Goal: Task Accomplishment & Management: Use online tool/utility

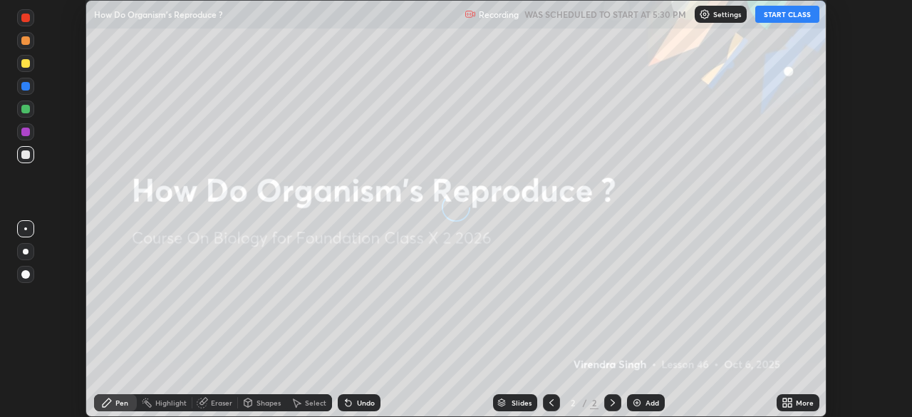
scroll to position [417, 912]
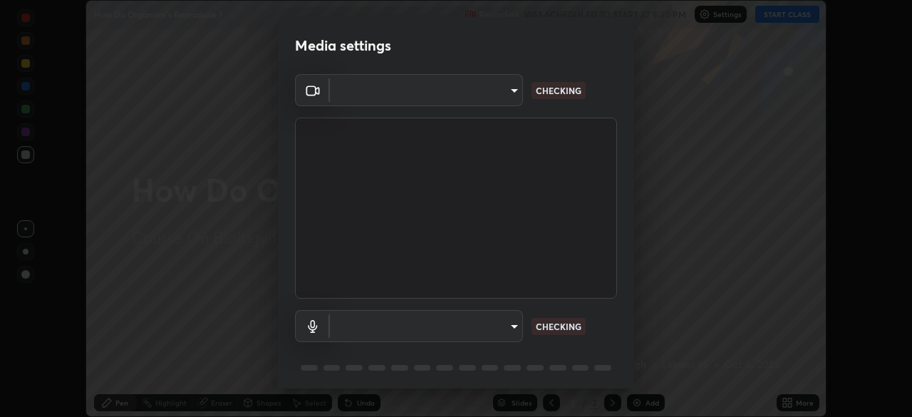
type input "d2a8d083fe92625c00d6f2d6251b1743eb4d001f6796ada4c2fe812c908969fc"
click at [510, 324] on body "Erase all How Do Organism's Reproduce ? Recording WAS SCHEDULED TO START AT 5:3…" at bounding box center [456, 208] width 912 height 417
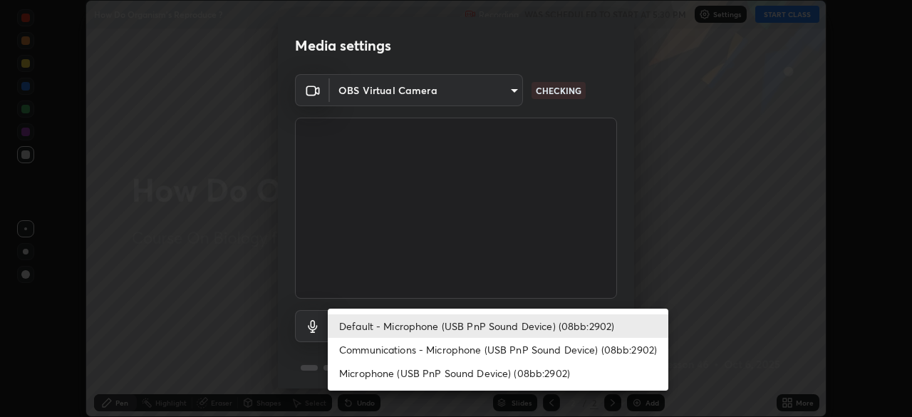
click at [426, 347] on li "Communications - Microphone (USB PnP Sound Device) (08bb:2902)" at bounding box center [498, 350] width 341 height 24
type input "communications"
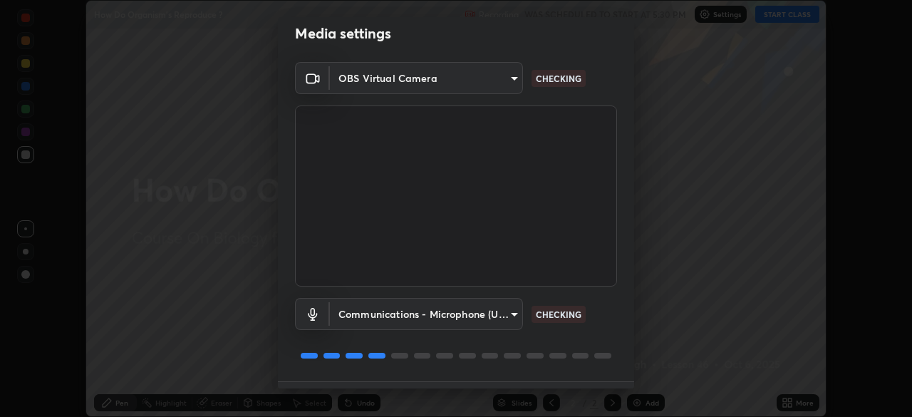
scroll to position [16, 0]
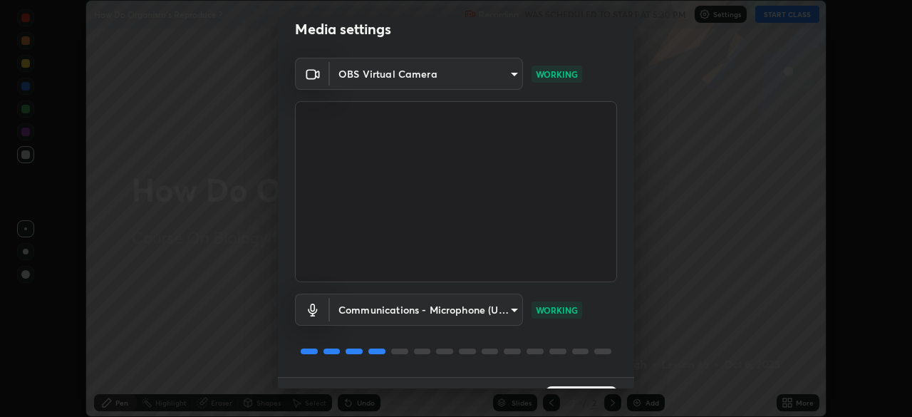
click at [448, 296] on body "Erase all How Do Organism's Reproduce ? Recording WAS SCHEDULED TO START AT 5:3…" at bounding box center [456, 208] width 912 height 417
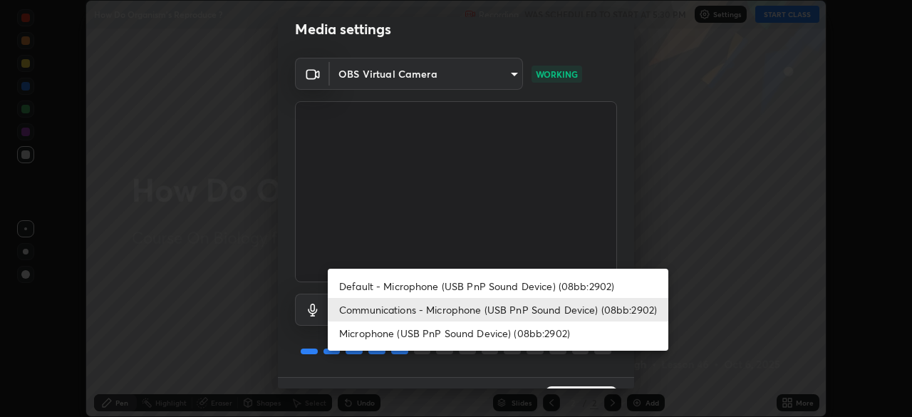
click at [563, 387] on div at bounding box center [456, 208] width 912 height 417
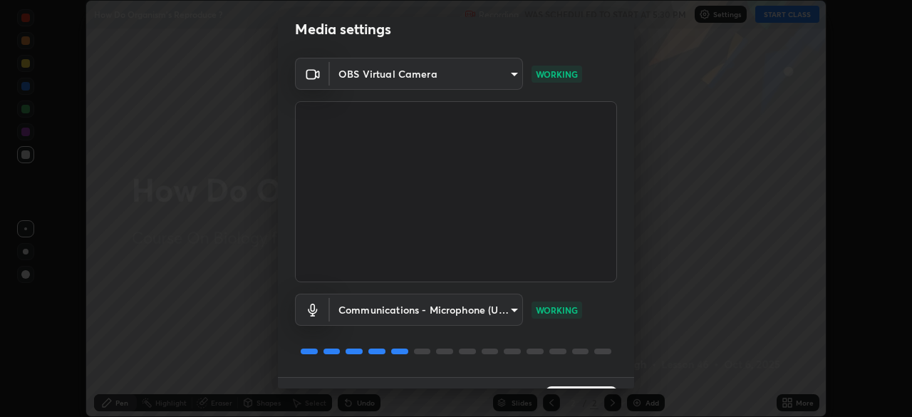
scroll to position [51, 0]
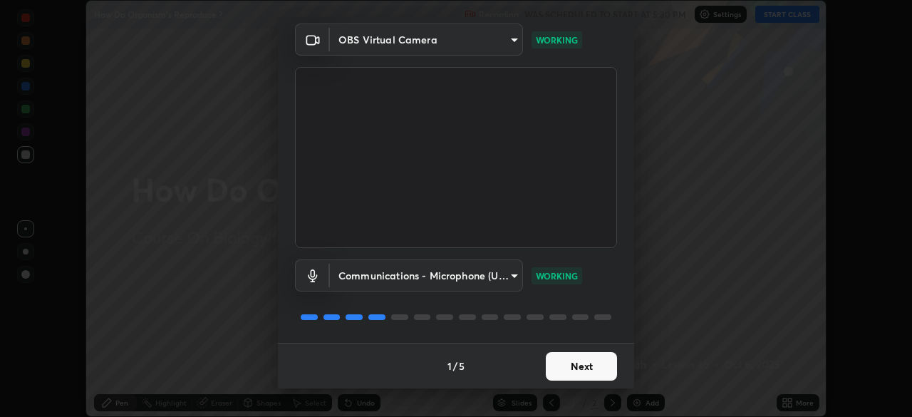
click at [579, 364] on button "Next" at bounding box center [581, 366] width 71 height 29
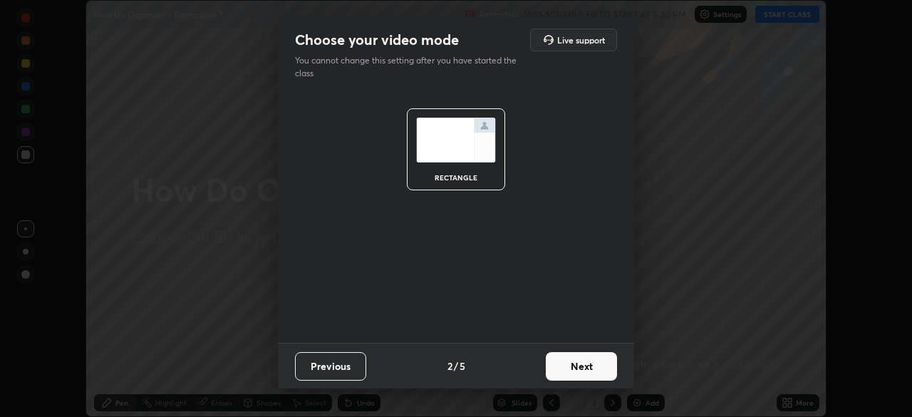
scroll to position [0, 0]
click at [589, 373] on button "Next" at bounding box center [581, 366] width 71 height 29
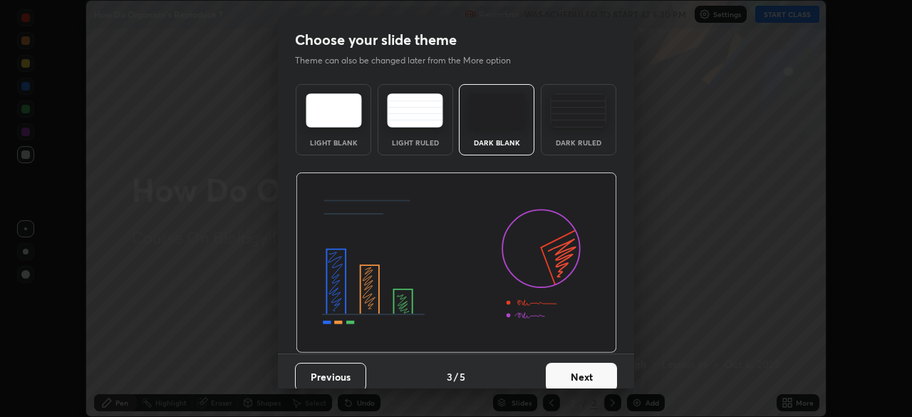
click at [588, 373] on button "Next" at bounding box center [581, 377] width 71 height 29
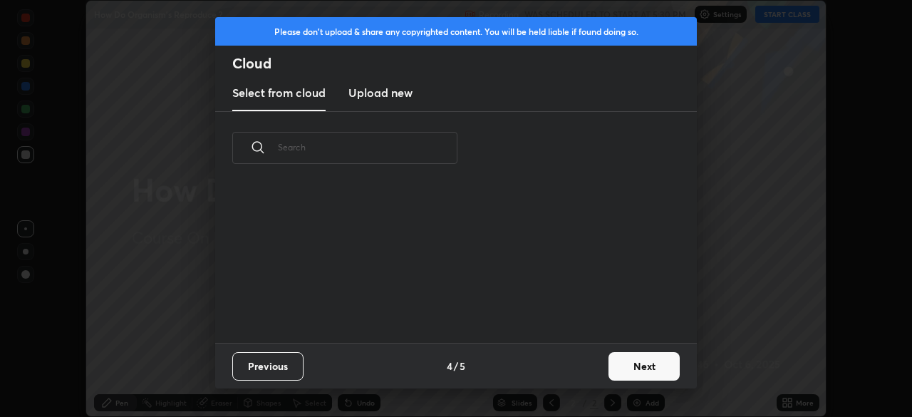
click at [611, 373] on button "Next" at bounding box center [644, 366] width 71 height 29
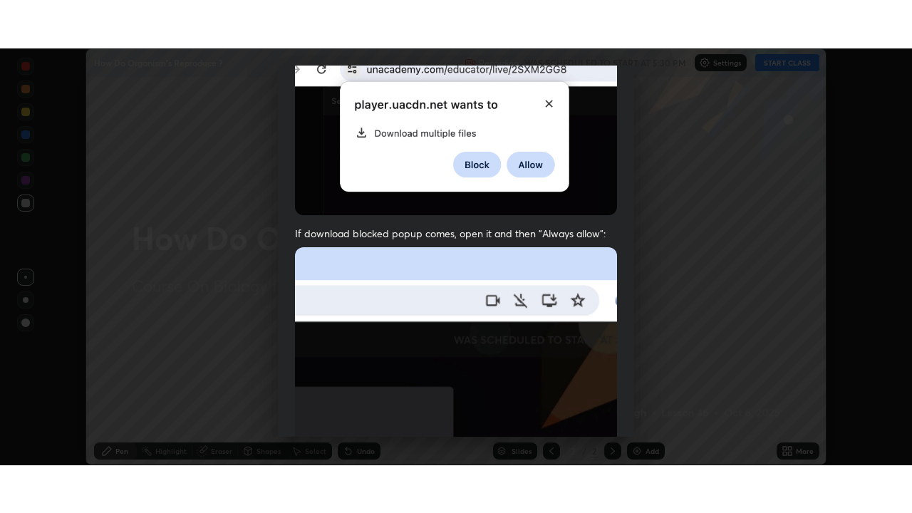
scroll to position [341, 0]
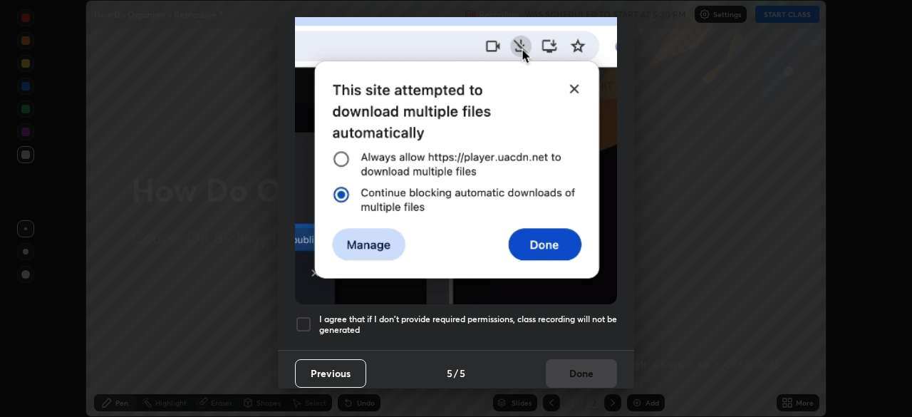
click at [297, 319] on div at bounding box center [303, 324] width 17 height 17
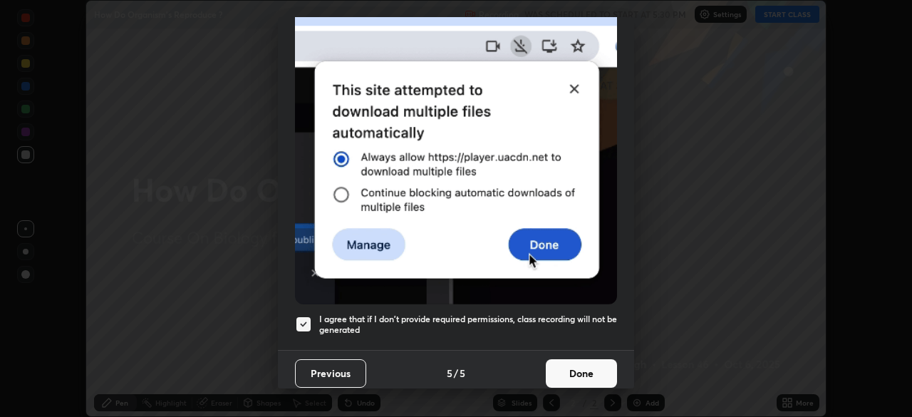
click at [564, 368] on button "Done" at bounding box center [581, 373] width 71 height 29
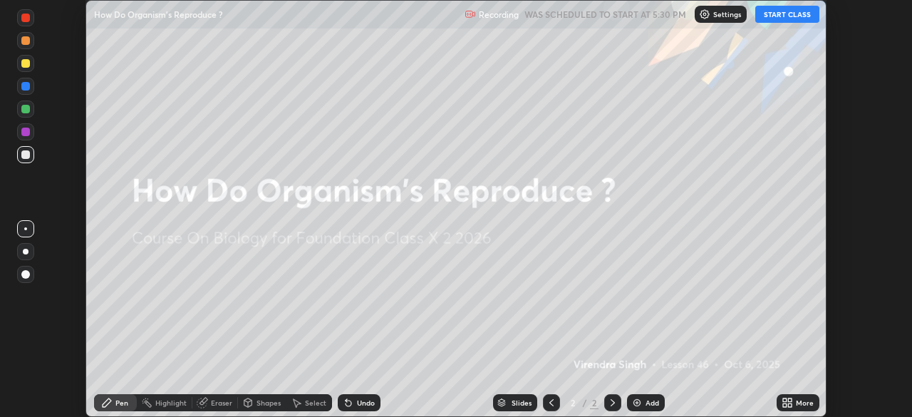
click at [798, 11] on button "START CLASS" at bounding box center [787, 14] width 64 height 17
click at [798, 398] on div "More" at bounding box center [798, 402] width 43 height 17
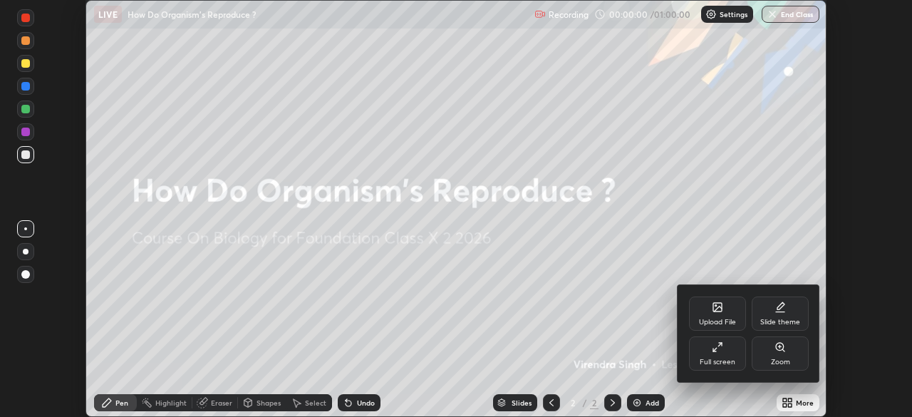
click at [719, 353] on div "Full screen" at bounding box center [717, 353] width 57 height 34
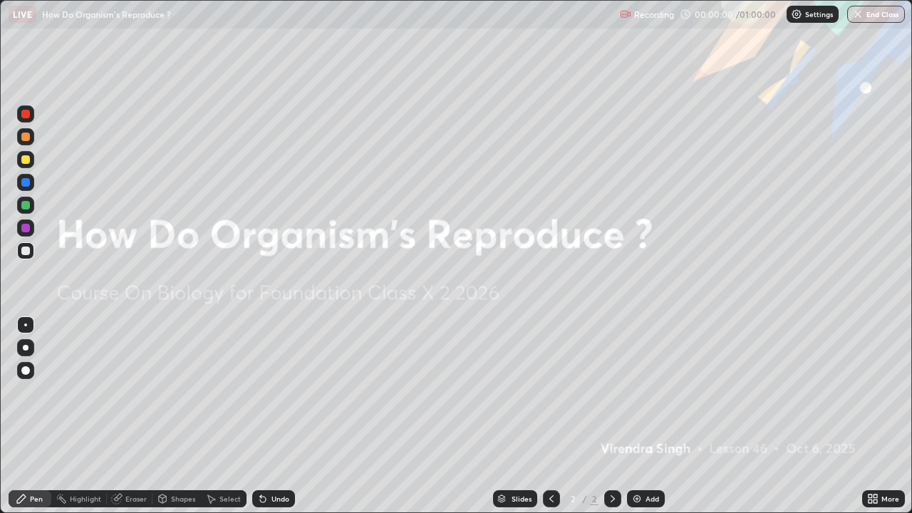
scroll to position [513, 912]
click at [641, 416] on div "Add" at bounding box center [646, 498] width 38 height 17
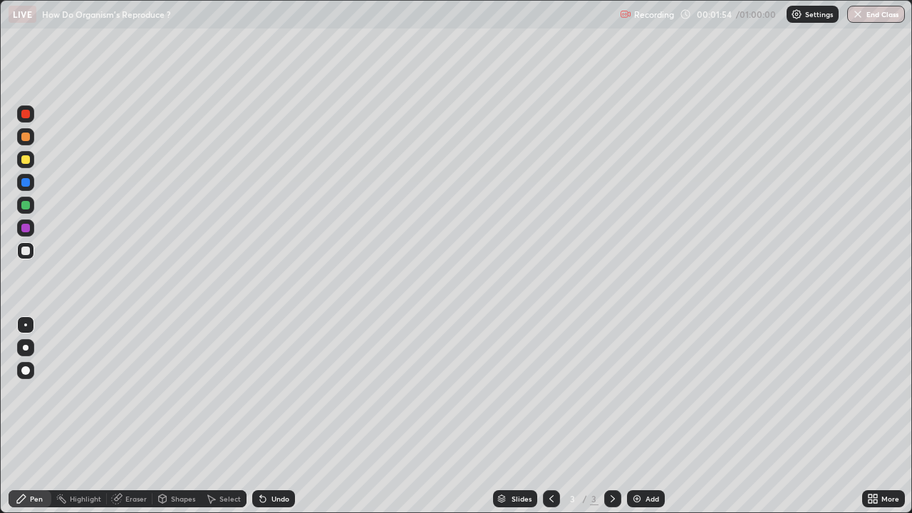
click at [31, 349] on div at bounding box center [25, 347] width 17 height 17
click at [26, 205] on div at bounding box center [25, 205] width 9 height 9
click at [26, 160] on div at bounding box center [25, 159] width 9 height 9
click at [27, 139] on div at bounding box center [25, 137] width 9 height 9
click at [28, 257] on div at bounding box center [25, 250] width 17 height 17
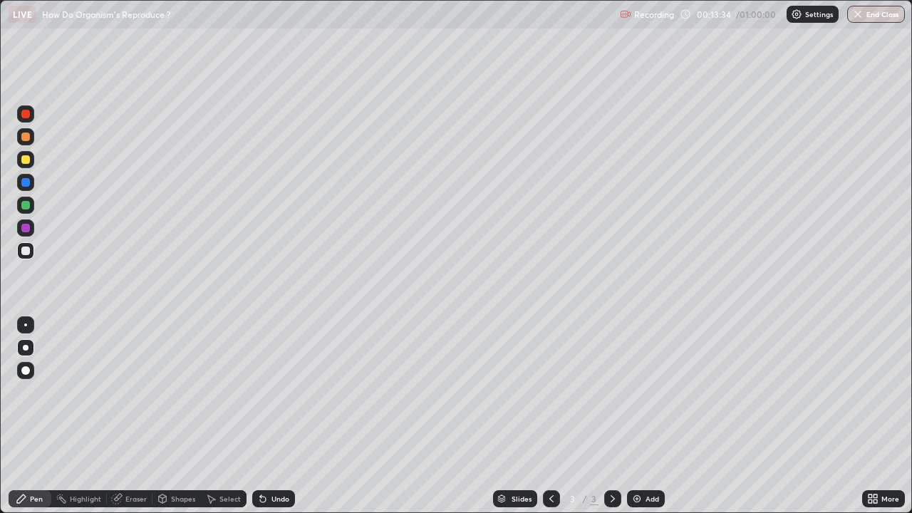
click at [636, 416] on img at bounding box center [636, 498] width 11 height 11
click at [31, 160] on div at bounding box center [25, 159] width 17 height 17
click at [26, 140] on div at bounding box center [25, 137] width 9 height 9
click at [31, 252] on div at bounding box center [25, 250] width 17 height 17
click at [272, 416] on div "Undo" at bounding box center [281, 498] width 18 height 7
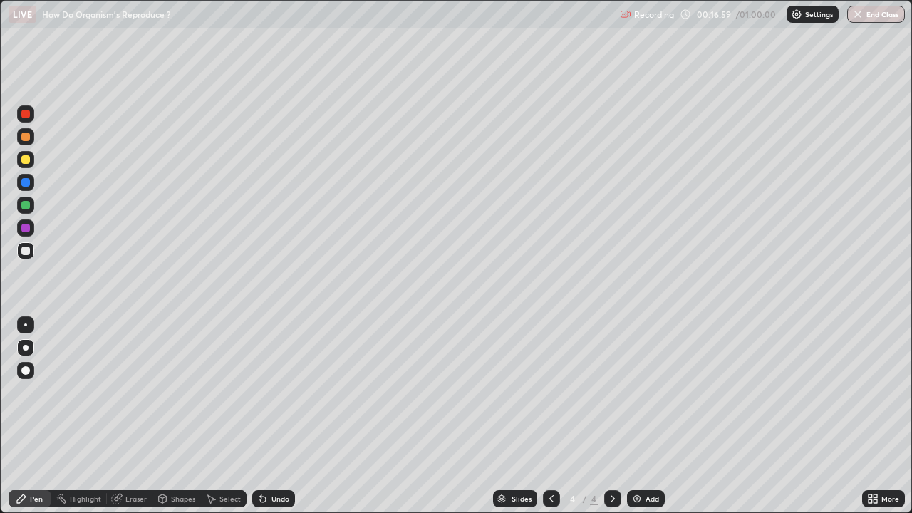
click at [274, 416] on div "Undo" at bounding box center [281, 498] width 18 height 7
click at [26, 140] on div at bounding box center [25, 137] width 9 height 9
click at [23, 165] on div at bounding box center [25, 159] width 17 height 17
click at [22, 136] on div at bounding box center [25, 137] width 9 height 9
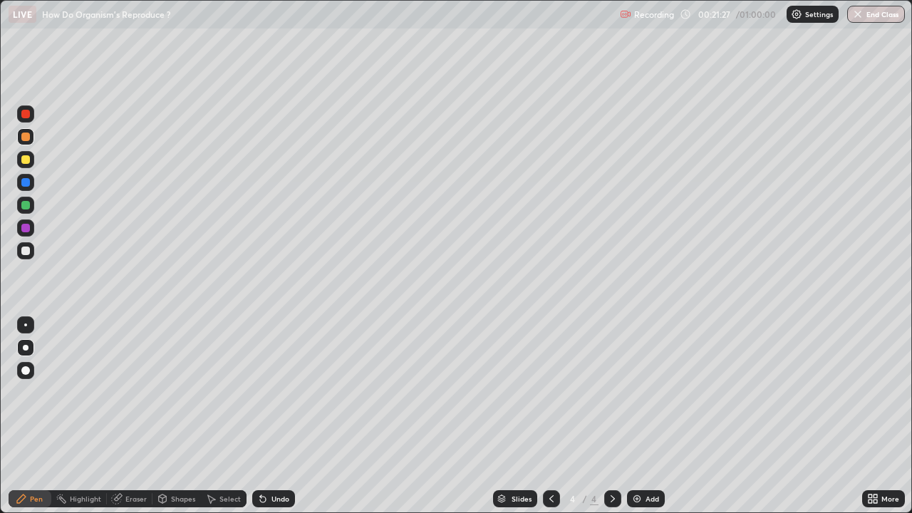
click at [33, 210] on div at bounding box center [25, 205] width 17 height 17
click at [649, 416] on div "Add" at bounding box center [653, 498] width 14 height 7
click at [555, 416] on icon at bounding box center [551, 498] width 11 height 11
click at [613, 416] on icon at bounding box center [612, 498] width 11 height 11
click at [28, 162] on div at bounding box center [25, 159] width 9 height 9
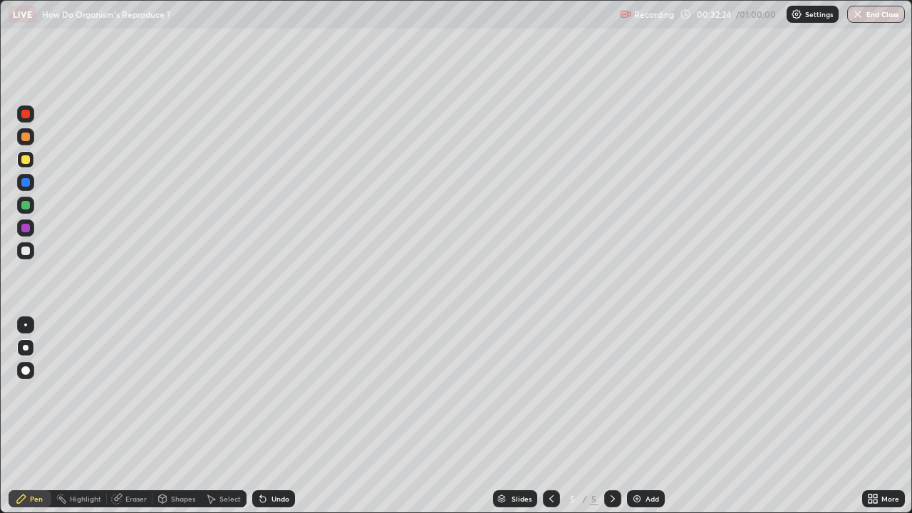
click at [268, 416] on div "Undo" at bounding box center [273, 498] width 43 height 17
click at [129, 416] on div "Eraser" at bounding box center [135, 498] width 21 height 7
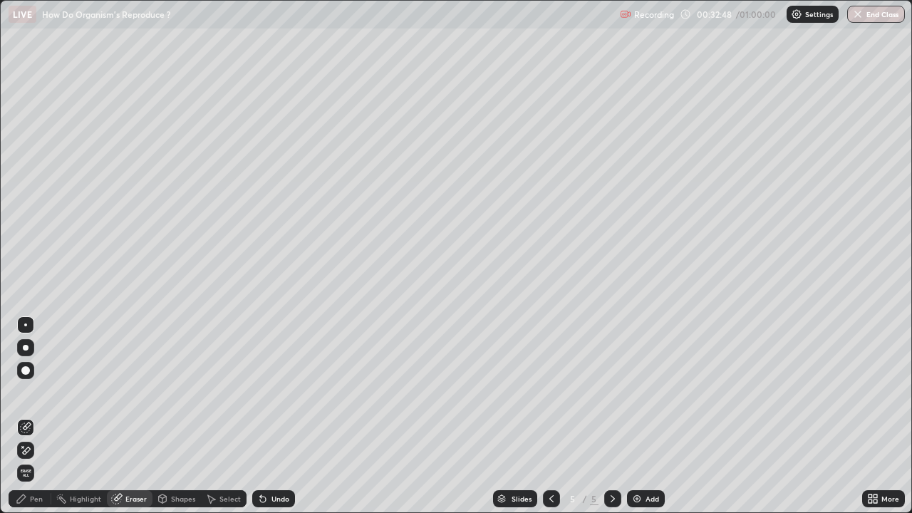
click at [48, 416] on div "Pen" at bounding box center [30, 498] width 43 height 17
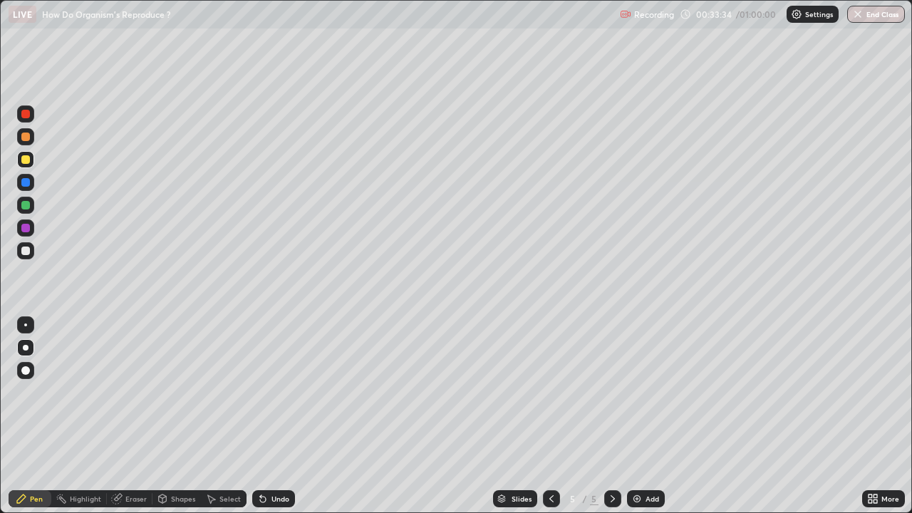
click at [30, 143] on div at bounding box center [25, 136] width 17 height 17
click at [26, 206] on div at bounding box center [25, 205] width 9 height 9
click at [267, 416] on div "Undo" at bounding box center [273, 498] width 43 height 17
click at [657, 416] on div "Add" at bounding box center [653, 498] width 14 height 7
click at [550, 416] on icon at bounding box center [551, 498] width 11 height 11
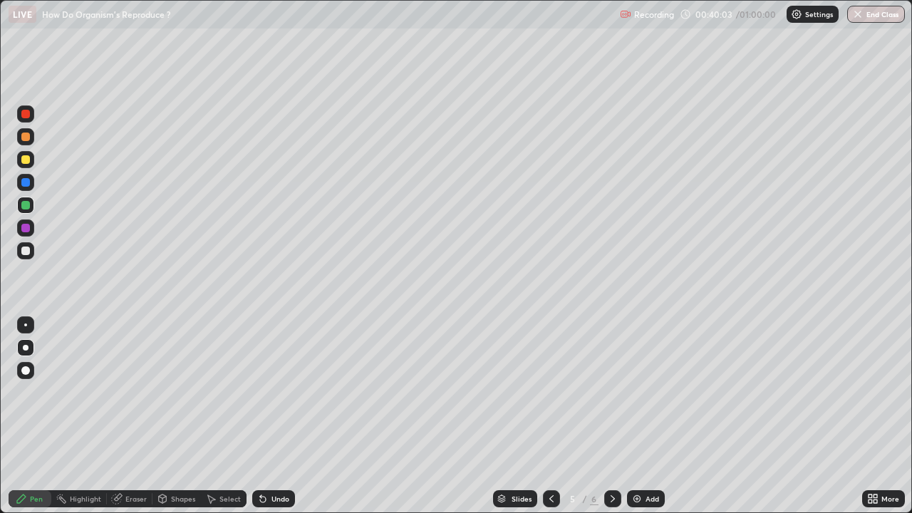
click at [610, 416] on icon at bounding box center [612, 498] width 11 height 11
click at [543, 416] on div at bounding box center [551, 498] width 17 height 17
click at [612, 416] on icon at bounding box center [612, 498] width 11 height 11
click at [550, 416] on icon at bounding box center [551, 498] width 11 height 11
click at [612, 416] on icon at bounding box center [612, 498] width 11 height 11
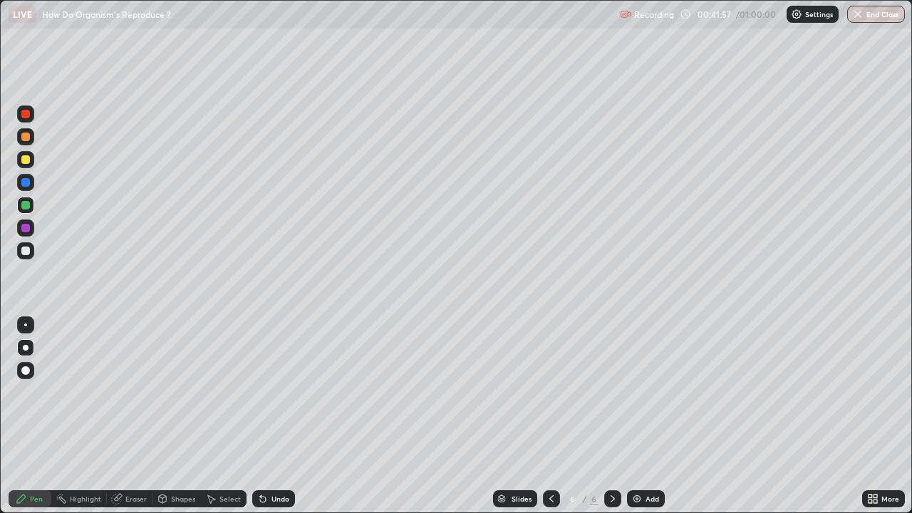
click at [29, 166] on div at bounding box center [25, 159] width 17 height 17
click at [27, 165] on div at bounding box center [25, 159] width 17 height 17
click at [27, 139] on div at bounding box center [25, 137] width 9 height 9
click at [275, 416] on div "Undo" at bounding box center [281, 498] width 18 height 7
click at [272, 416] on div "Undo" at bounding box center [281, 498] width 18 height 7
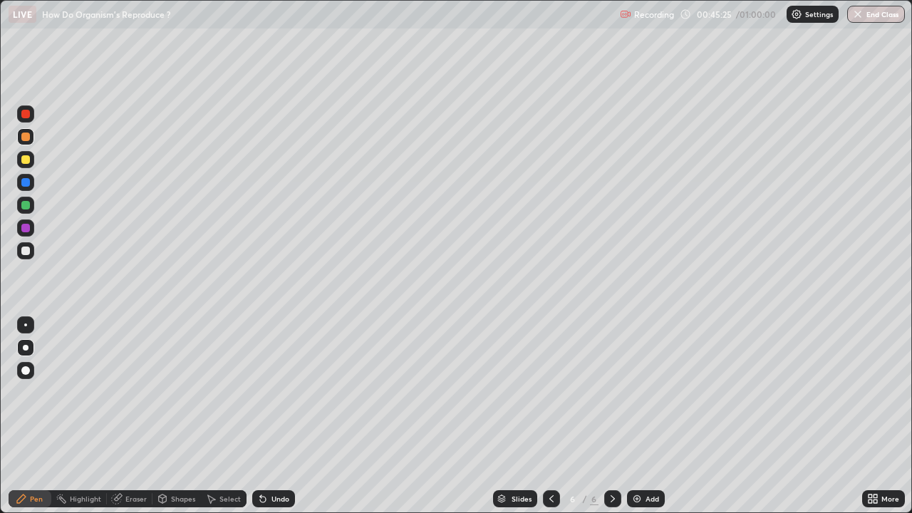
click at [32, 253] on div at bounding box center [25, 250] width 17 height 17
click at [269, 416] on div "Undo" at bounding box center [273, 498] width 43 height 17
click at [144, 416] on div "Eraser" at bounding box center [135, 498] width 21 height 7
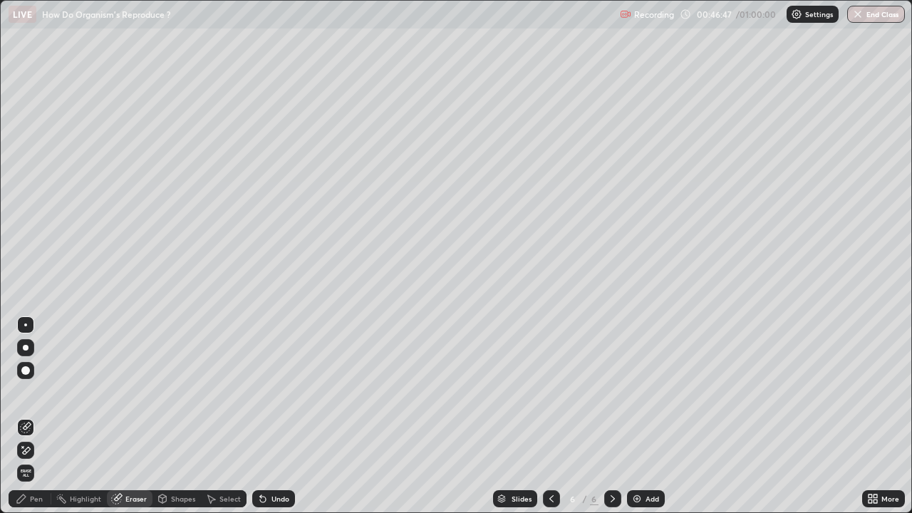
click at [46, 416] on div "Pen" at bounding box center [30, 498] width 43 height 17
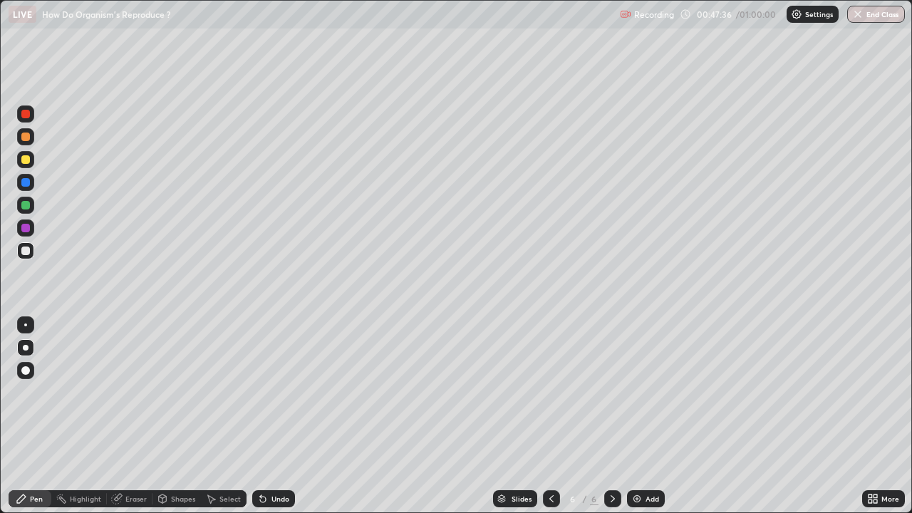
click at [140, 416] on div "Eraser" at bounding box center [135, 498] width 21 height 7
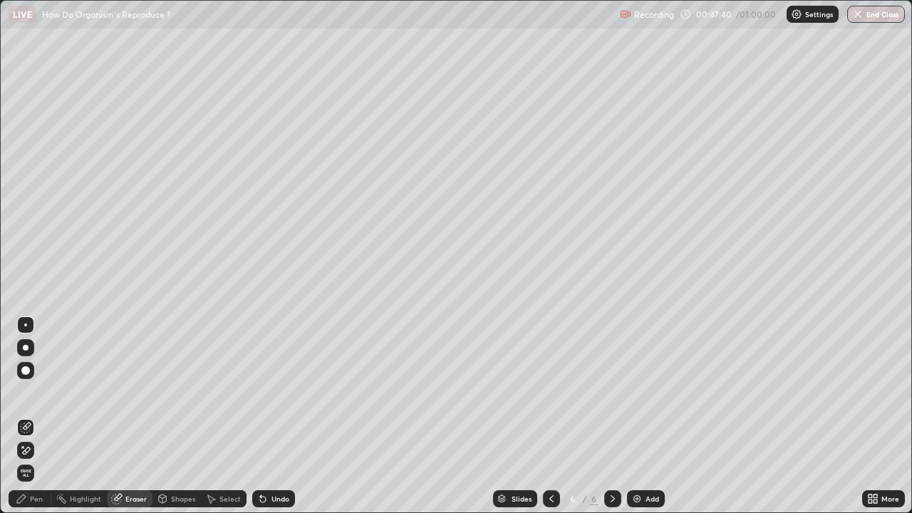
click at [46, 416] on div "Pen" at bounding box center [30, 498] width 43 height 17
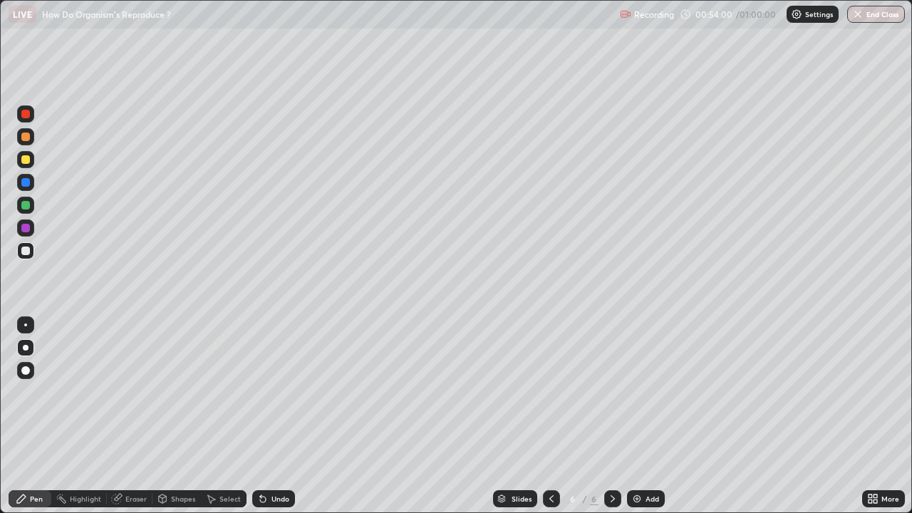
click at [641, 416] on div "Add" at bounding box center [646, 498] width 38 height 17
click at [550, 416] on icon at bounding box center [551, 498] width 11 height 11
click at [612, 416] on icon at bounding box center [612, 498] width 11 height 11
click at [25, 140] on div at bounding box center [25, 137] width 9 height 9
click at [877, 16] on button "End Class" at bounding box center [877, 14] width 56 height 17
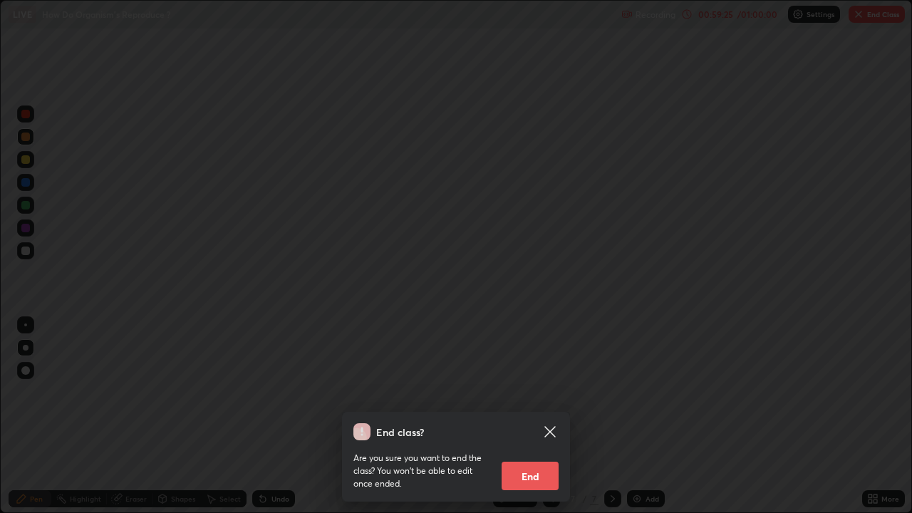
click at [535, 416] on button "End" at bounding box center [530, 476] width 57 height 29
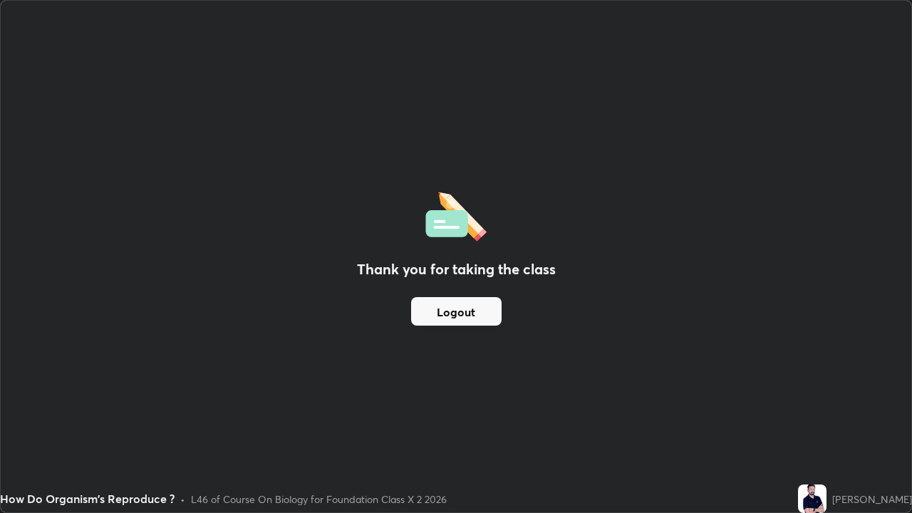
click at [460, 314] on button "Logout" at bounding box center [456, 311] width 91 height 29
